Goal: Find specific page/section

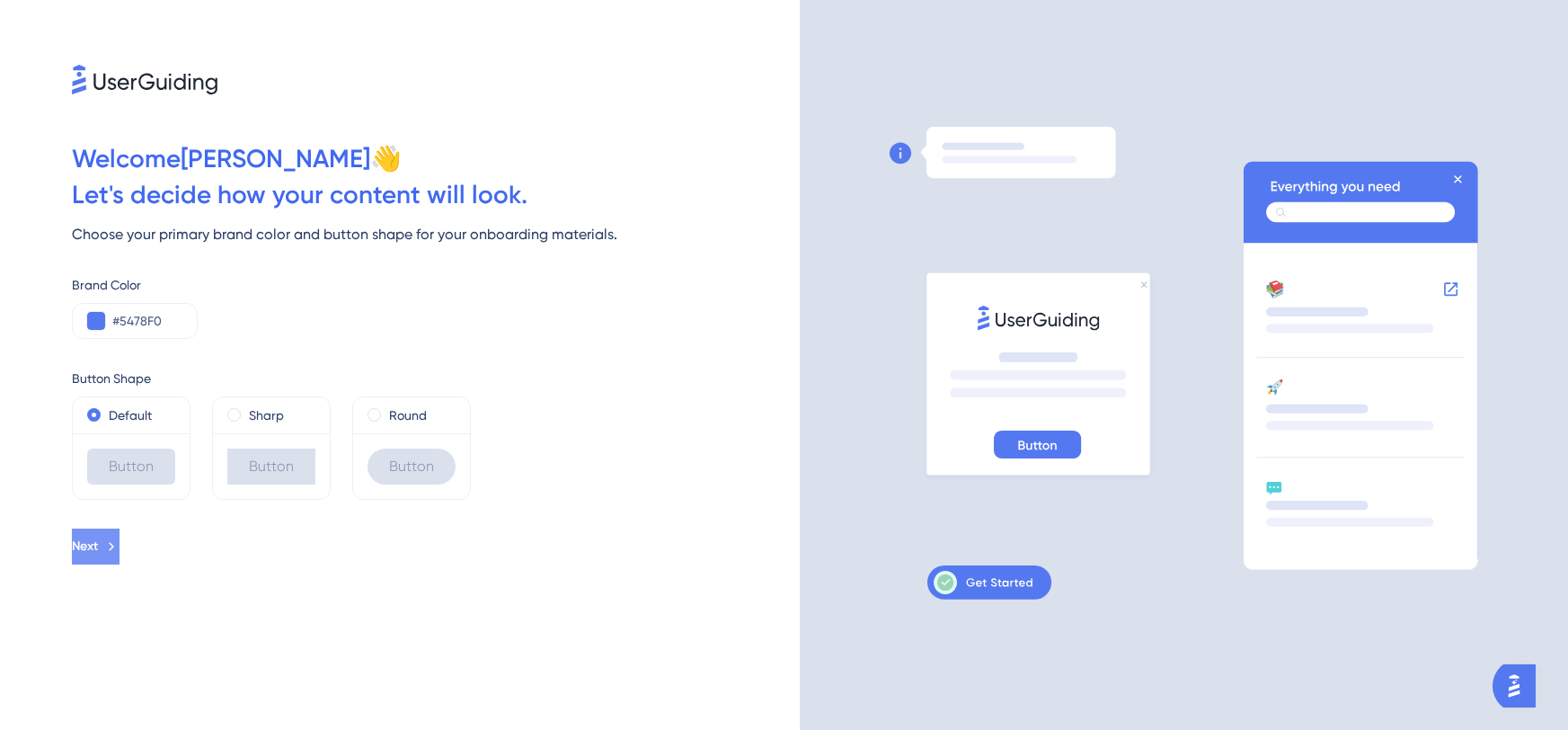
click at [98, 548] on span "Next" at bounding box center [85, 546] width 26 height 21
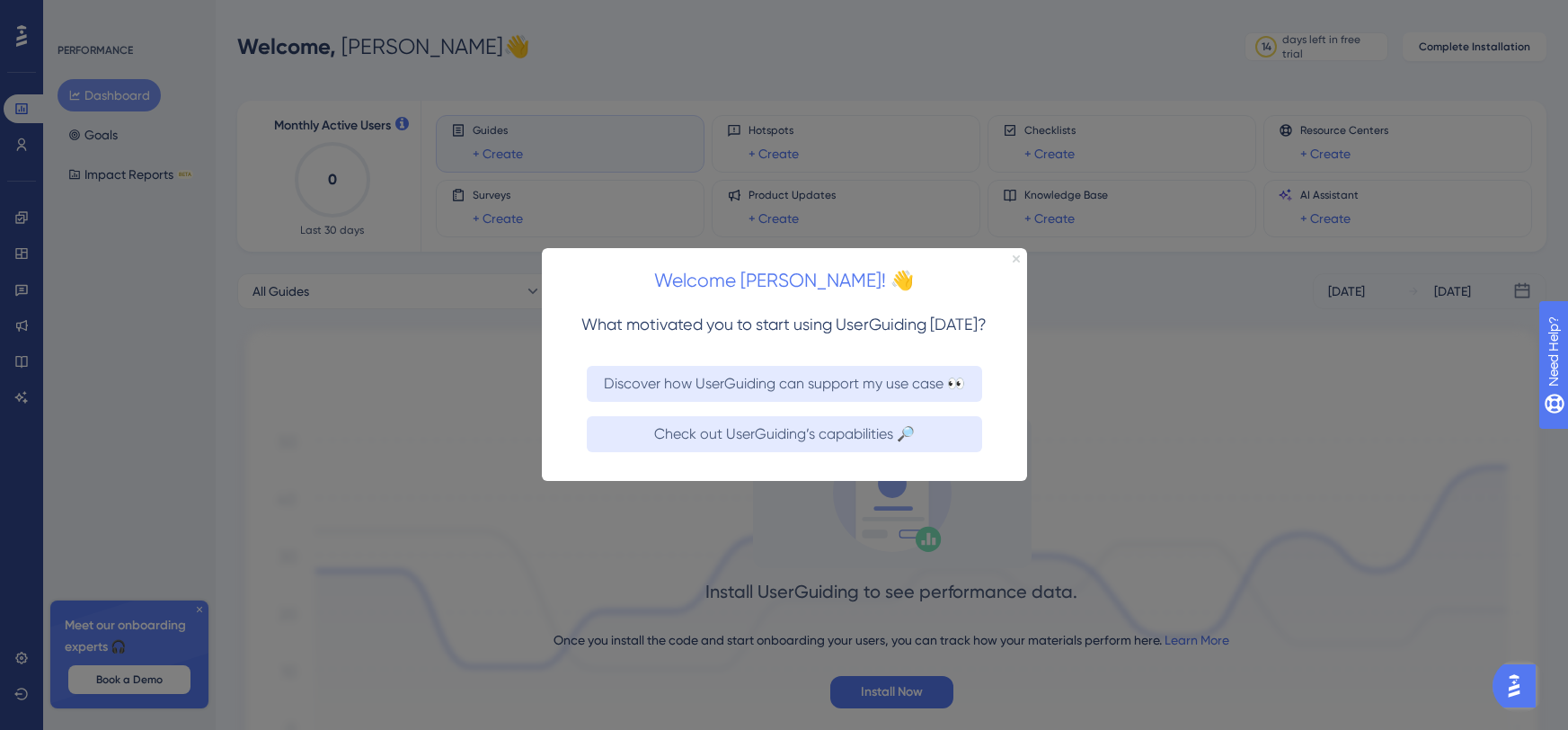
click at [1012, 258] on icon "Close Preview" at bounding box center [1016, 259] width 7 height 7
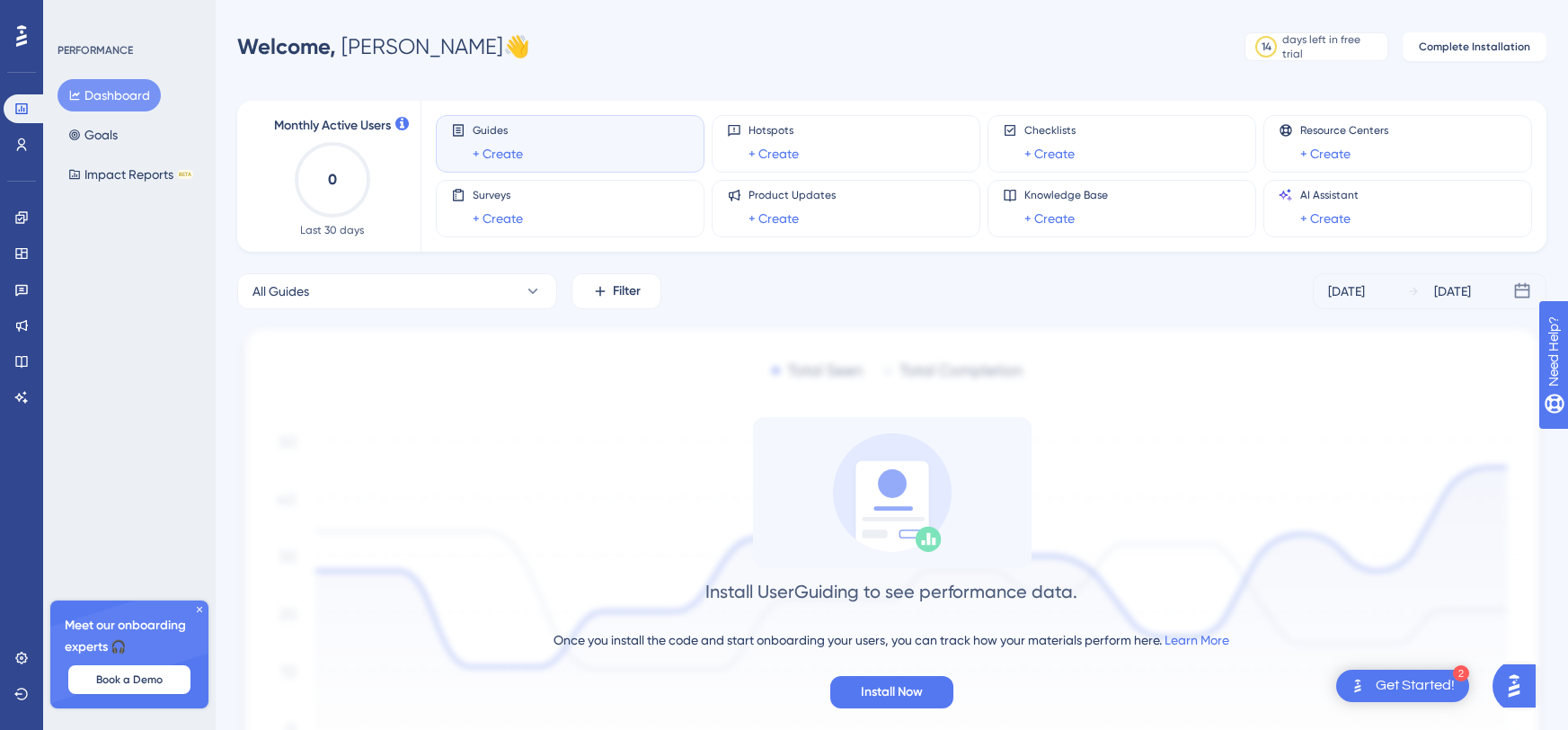
click at [833, 516] on icon at bounding box center [892, 492] width 118 height 118
click at [194, 612] on icon at bounding box center [200, 610] width 11 height 11
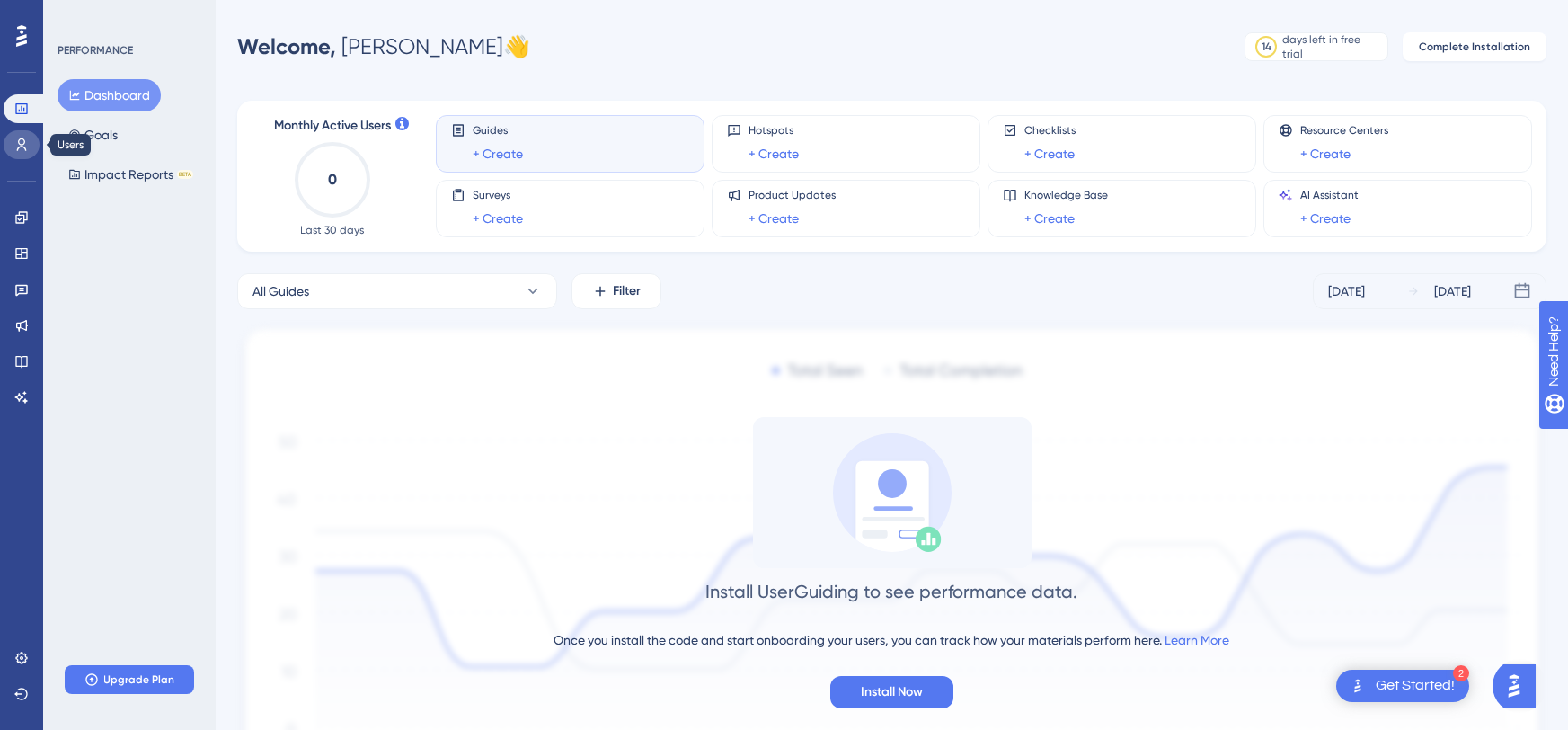
click at [16, 142] on icon at bounding box center [22, 145] width 15 height 15
